Goal: Task Accomplishment & Management: Manage account settings

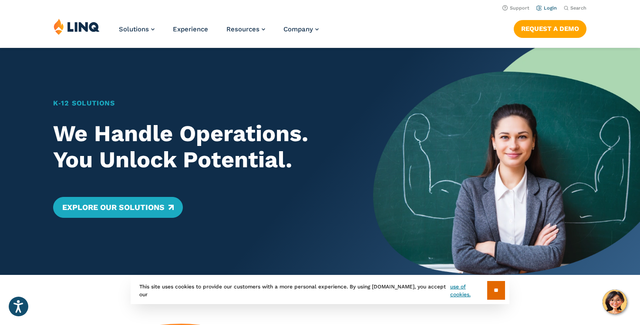
click at [548, 9] on link "Login" at bounding box center [547, 8] width 20 height 6
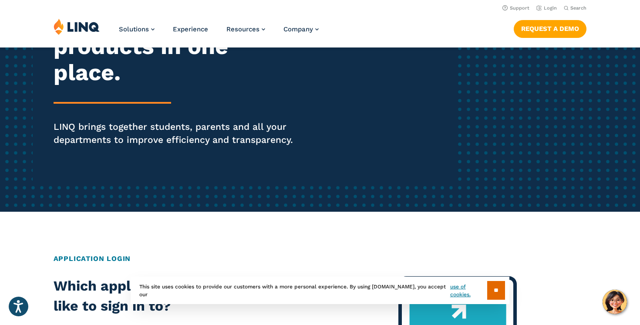
scroll to position [145, 0]
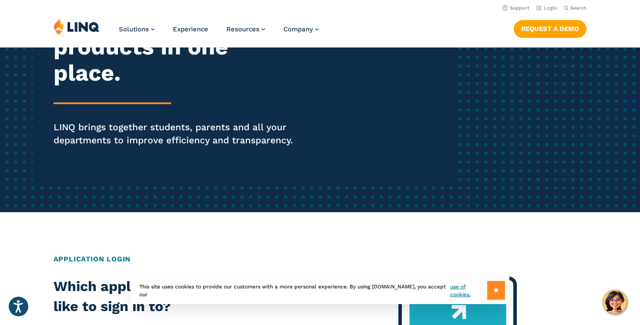
click at [500, 286] on input "**" at bounding box center [496, 290] width 18 height 19
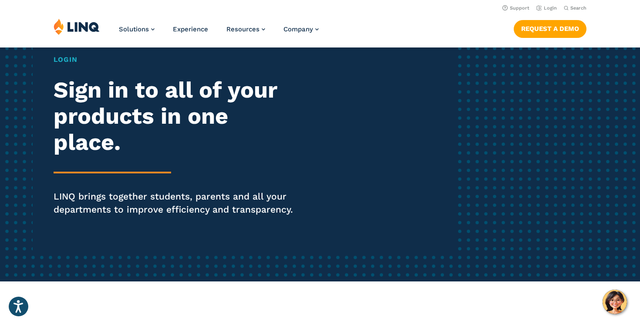
scroll to position [0, 0]
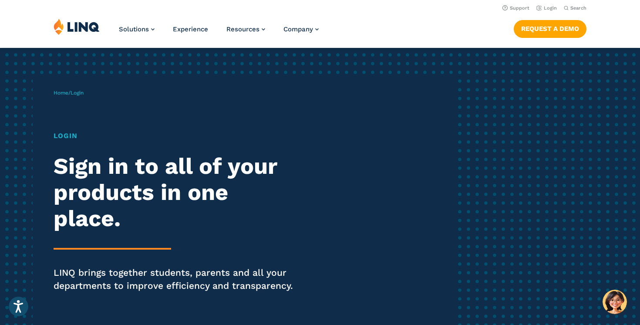
click at [84, 94] on span "Login" at bounding box center [77, 93] width 13 height 6
click at [74, 94] on span "Login" at bounding box center [77, 93] width 13 height 6
click at [69, 137] on h1 "Login" at bounding box center [177, 136] width 247 height 10
click at [546, 10] on link "Login" at bounding box center [547, 8] width 20 height 6
